Goal: Information Seeking & Learning: Learn about a topic

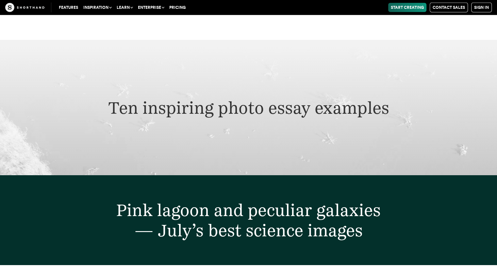
scroll to position [2022, 0]
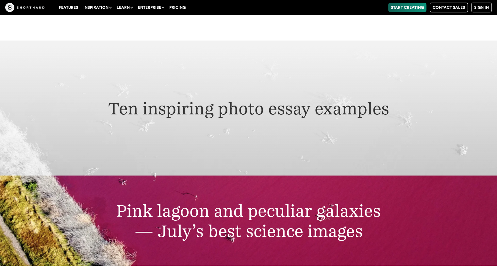
click at [258, 98] on h2 "Ten inspiring photo essay examples" at bounding box center [248, 108] width 370 height 20
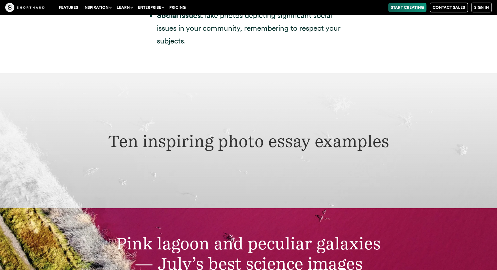
scroll to position [1968, 0]
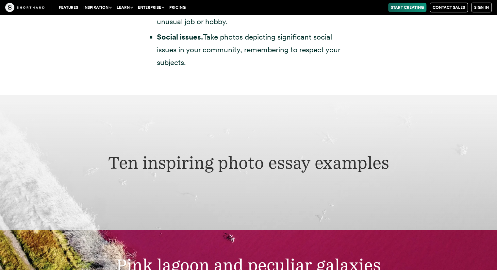
click at [293, 152] on h2 "Ten inspiring photo essay examples" at bounding box center [248, 162] width 370 height 20
click at [234, 121] on div "Ten inspiring photo essay examples" at bounding box center [248, 162] width 497 height 135
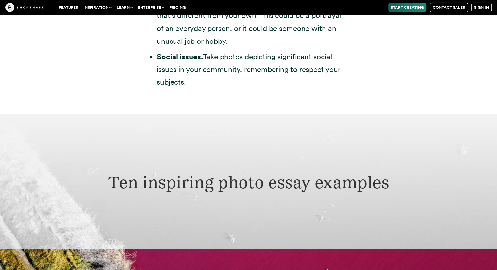
scroll to position [1954, 0]
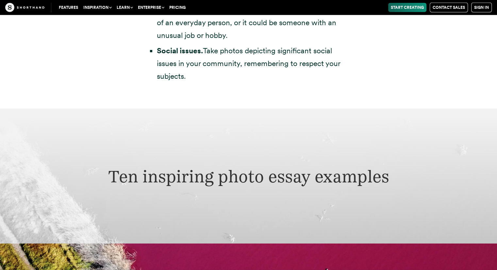
click at [101, 166] on h2 "Ten inspiring photo essay examples" at bounding box center [248, 176] width 370 height 20
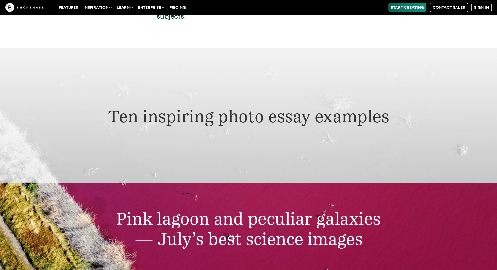
scroll to position [2016, 0]
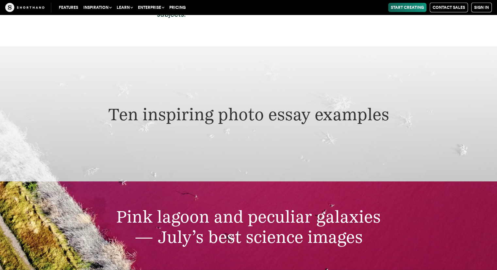
click at [420, 106] on h2 "Ten inspiring photo essay examples" at bounding box center [248, 114] width 370 height 20
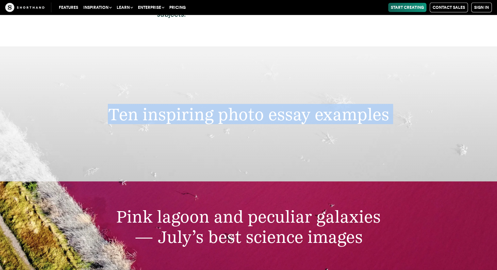
click at [420, 106] on h2 "Ten inspiring photo essay examples" at bounding box center [248, 114] width 370 height 20
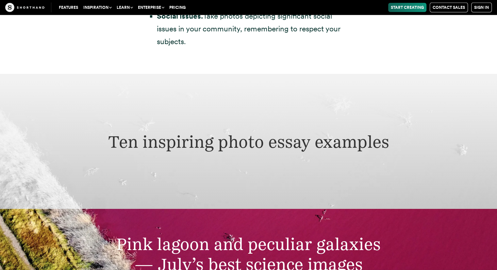
scroll to position [1999, 0]
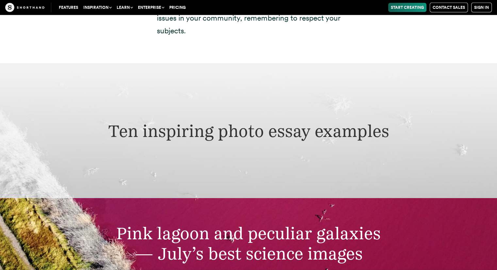
click at [74, 97] on div "Ten inspiring photo essay examples" at bounding box center [248, 130] width 497 height 135
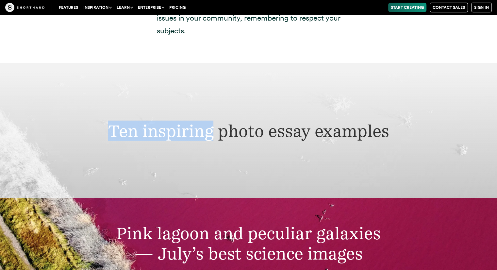
drag, startPoint x: 74, startPoint y: 97, endPoint x: 196, endPoint y: 133, distance: 127.1
click at [196, 133] on div "Ten inspiring photo essay examples" at bounding box center [248, 130] width 497 height 135
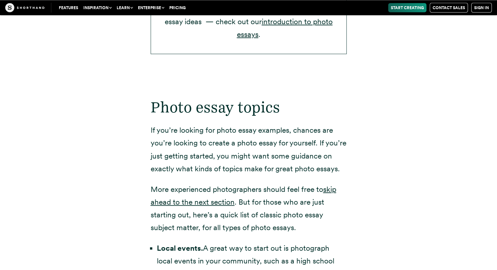
scroll to position [1234, 0]
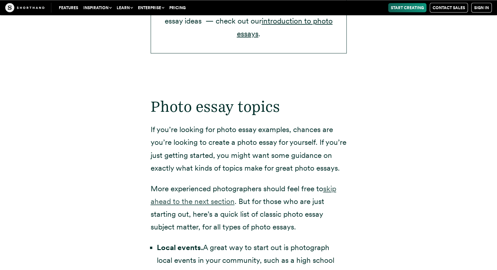
click at [212, 189] on link "skip ahead to the next section" at bounding box center [243, 194] width 185 height 22
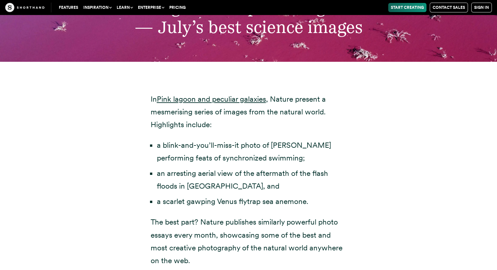
scroll to position [2225, 0]
click at [217, 94] on link "Pink lagoon and peculiar galaxies" at bounding box center [211, 98] width 109 height 9
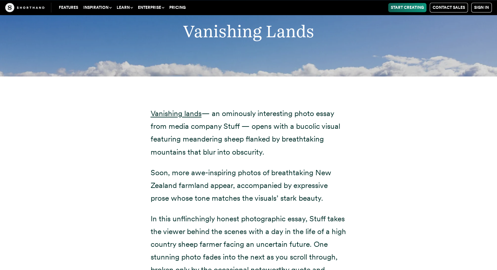
scroll to position [3197, 0]
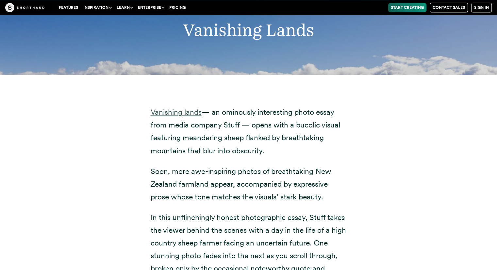
click at [176, 107] on link "Vanishing lands" at bounding box center [176, 111] width 51 height 9
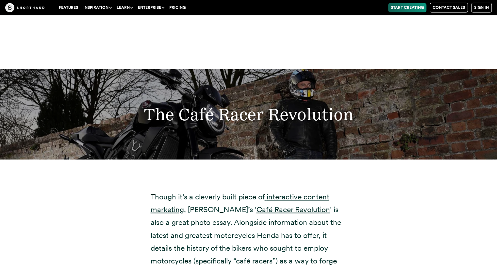
scroll to position [6040, 0]
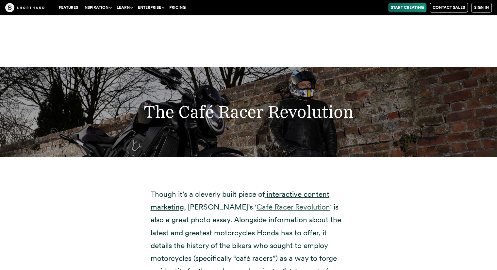
click at [262, 202] on link "Café Racer Revolution" at bounding box center [292, 206] width 73 height 9
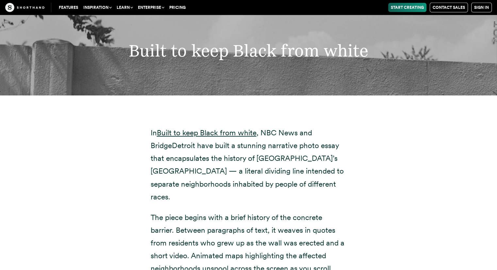
scroll to position [7124, 0]
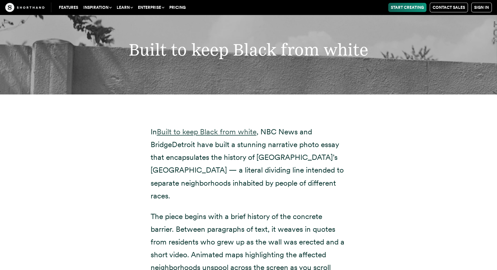
click at [241, 127] on link "Built to keep Black from white" at bounding box center [207, 131] width 100 height 9
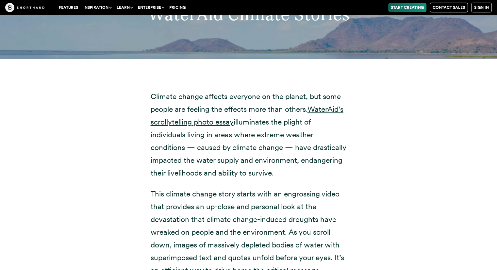
scroll to position [10052, 0]
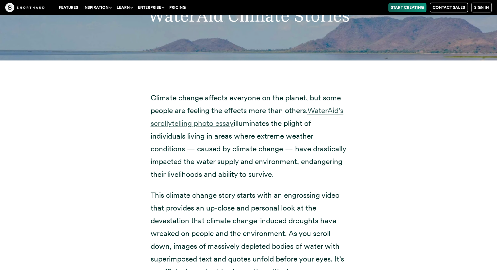
click at [224, 106] on link "WaterAid’s scrollytelling photo essay" at bounding box center [247, 117] width 193 height 22
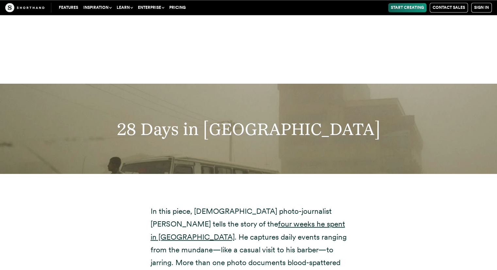
scroll to position [11037, 0]
click at [279, 218] on link "four weeks he spent in [GEOGRAPHIC_DATA]" at bounding box center [248, 229] width 194 height 22
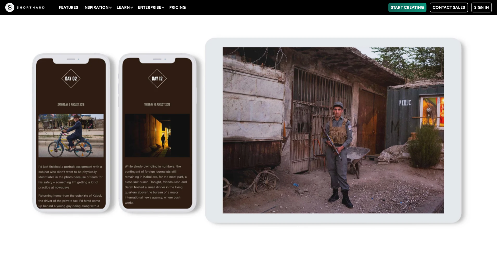
scroll to position [11622, 0]
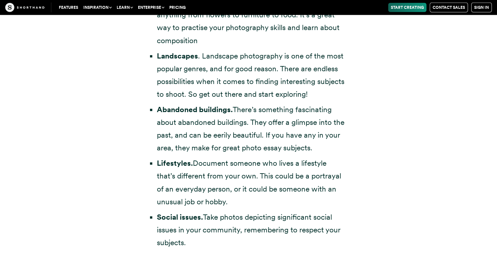
scroll to position [1816, 0]
